Goal: Task Accomplishment & Management: Manage account settings

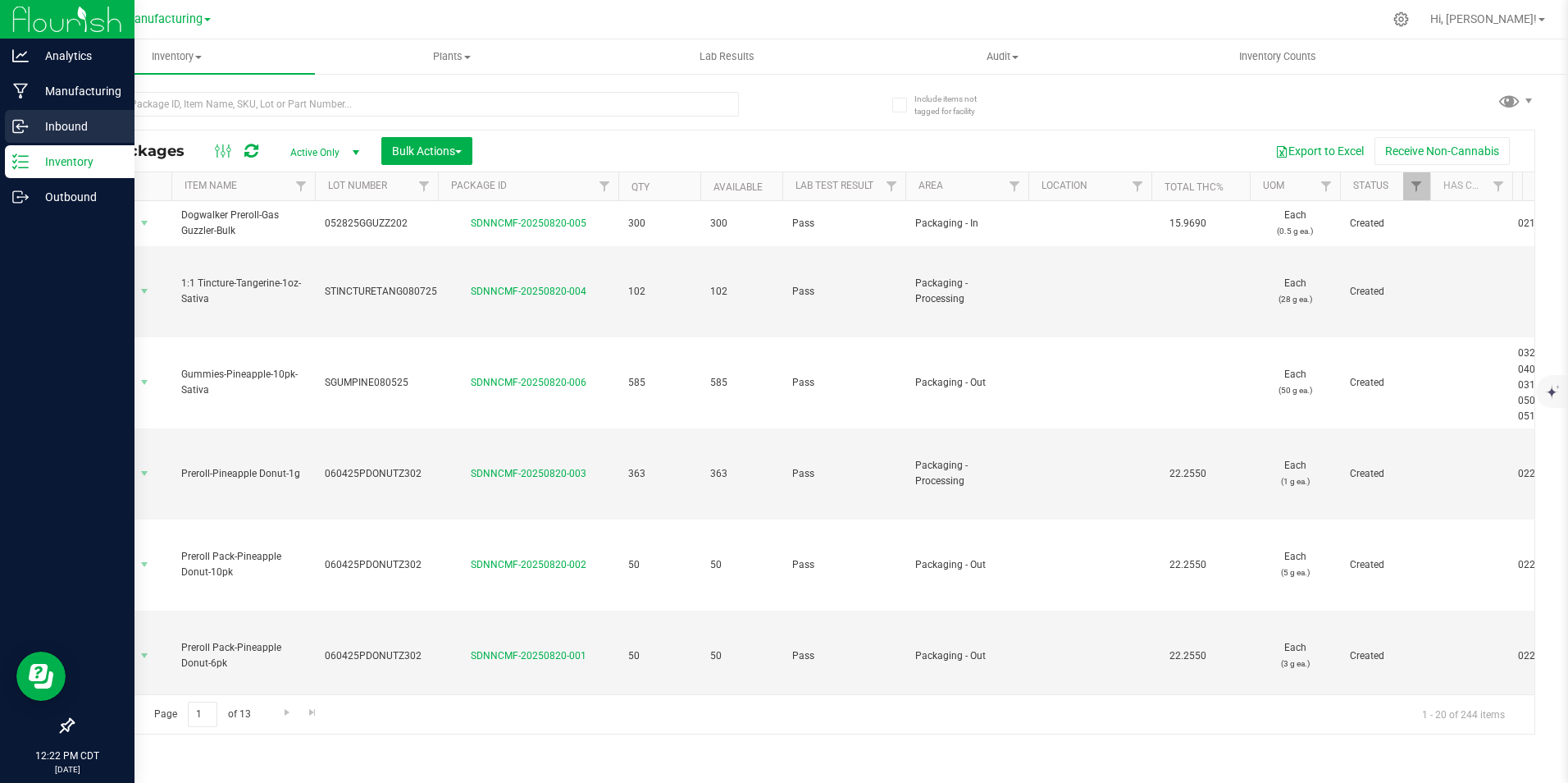
click at [60, 121] on p "Inbound" at bounding box center [78, 127] width 98 height 19
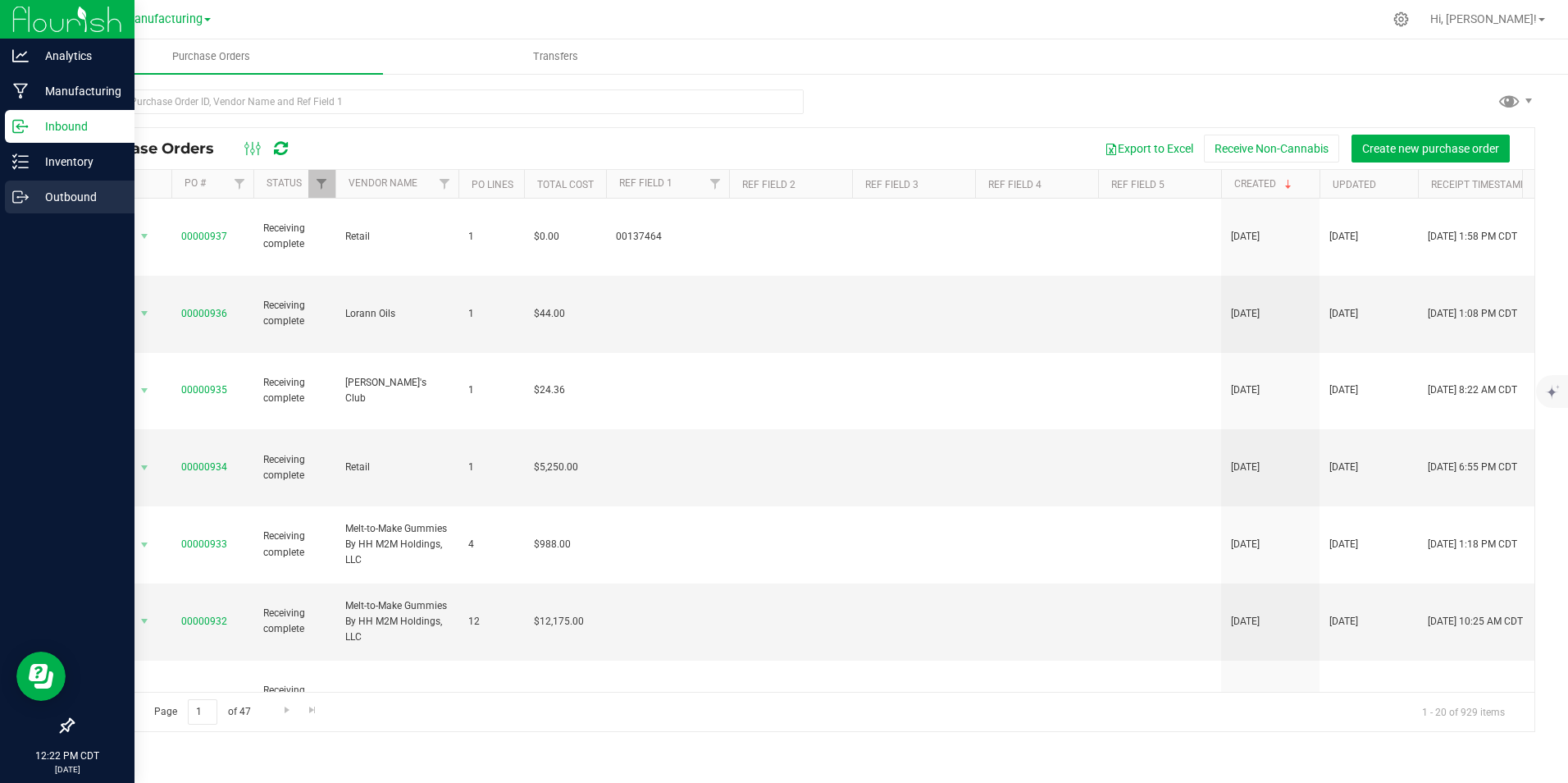
click at [63, 191] on p "Outbound" at bounding box center [78, 197] width 98 height 19
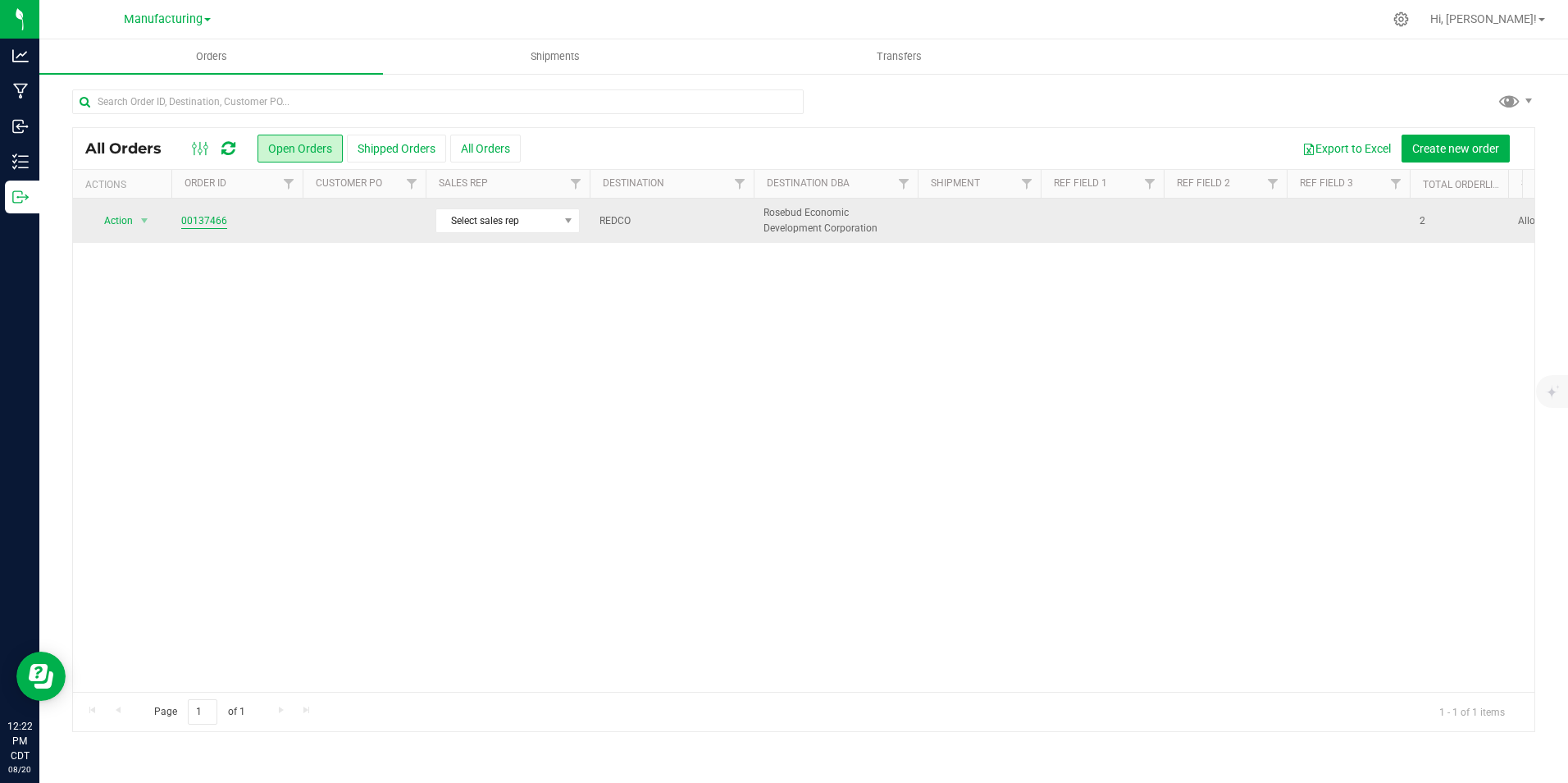
click at [215, 221] on link "00137466" at bounding box center [204, 221] width 46 height 16
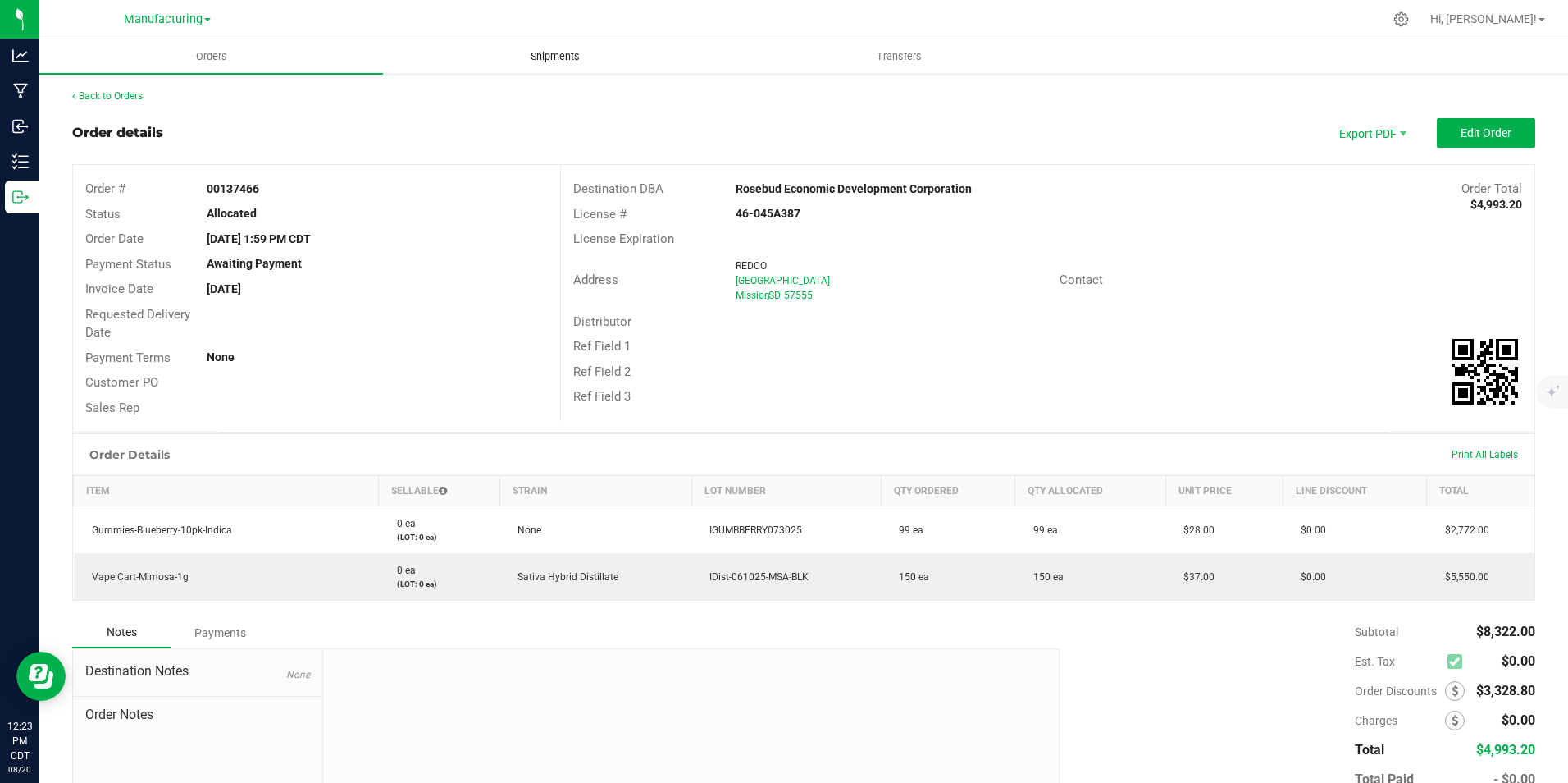
click at [563, 53] on span "Shipments" at bounding box center [555, 56] width 93 height 15
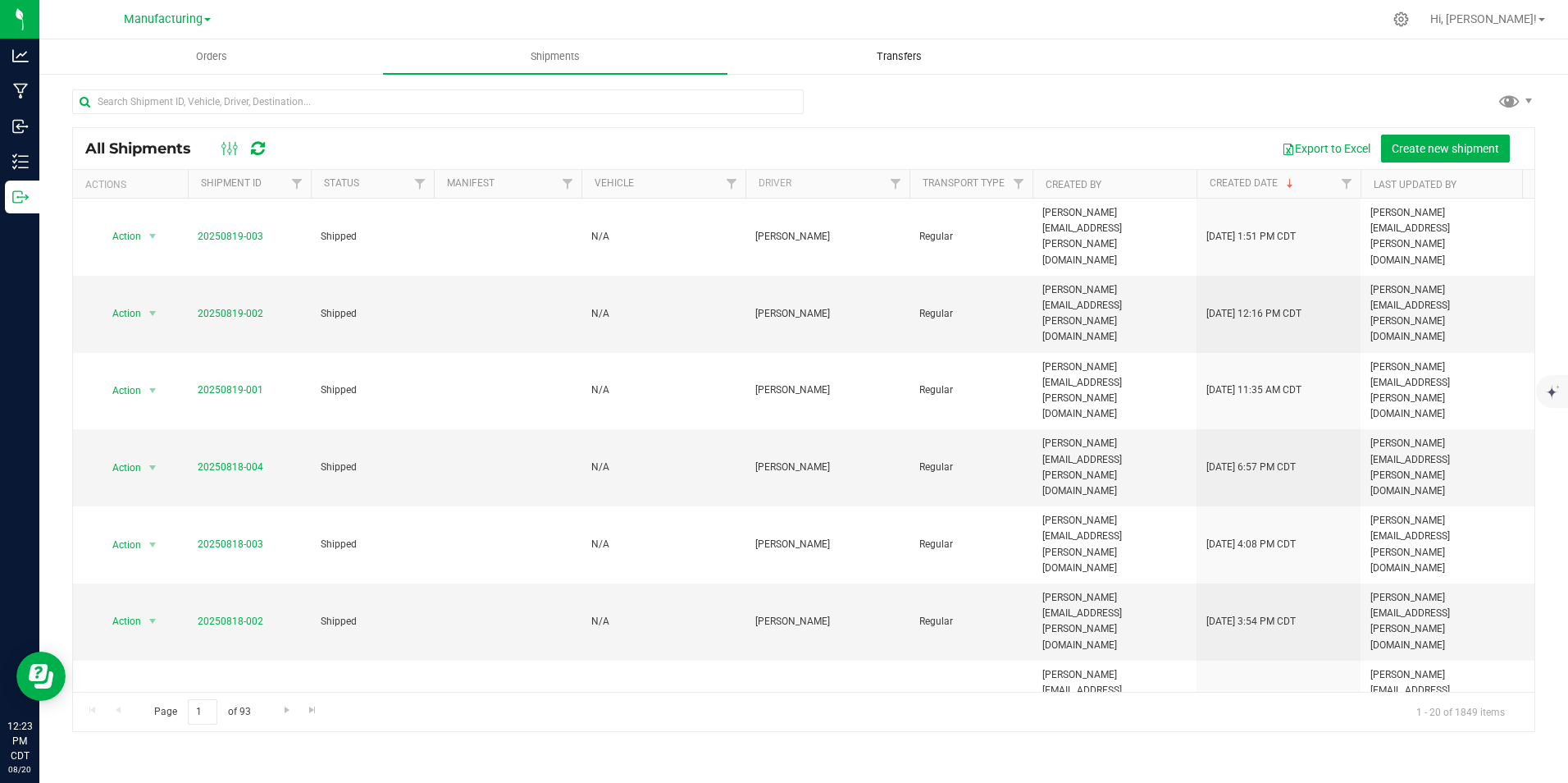
click at [886, 54] on span "Transfers" at bounding box center [900, 56] width 90 height 15
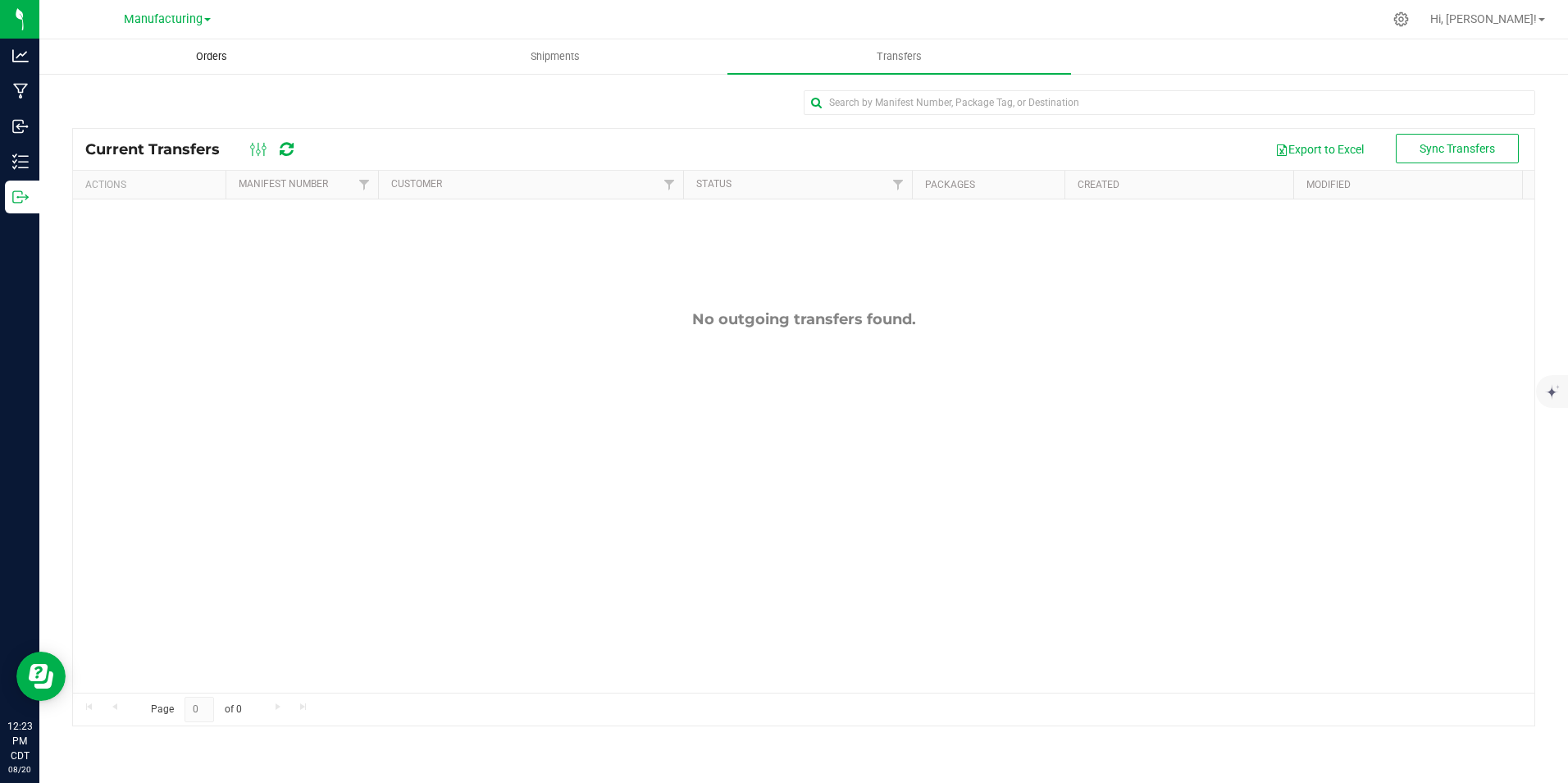
click at [207, 53] on span "Orders" at bounding box center [212, 56] width 76 height 15
